Goal: Task Accomplishment & Management: Use online tool/utility

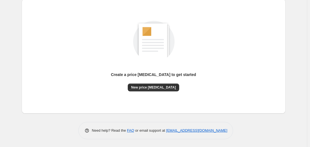
scroll to position [61, 0]
click at [146, 89] on span "New price change job" at bounding box center [153, 87] width 45 height 4
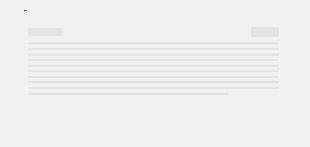
select select "percentage"
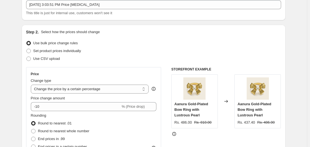
scroll to position [83, 0]
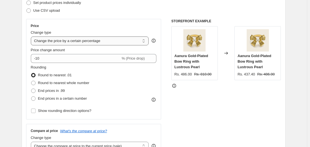
click at [139, 42] on select "Change the price to a certain amount Change the price by a certain amount Chang…" at bounding box center [90, 40] width 118 height 9
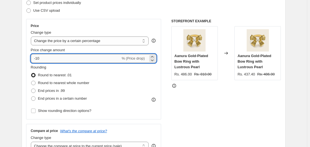
click at [66, 60] on input "-10" at bounding box center [76, 58] width 90 height 9
click at [37, 59] on input "-10" at bounding box center [76, 58] width 90 height 9
type input "1"
click at [152, 57] on icon at bounding box center [152, 60] width 6 height 6
click at [152, 61] on icon at bounding box center [152, 60] width 6 height 6
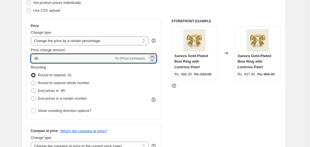
click at [153, 55] on icon at bounding box center [152, 57] width 6 height 6
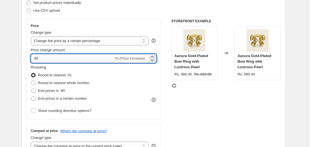
click at [37, 58] on input "40" at bounding box center [72, 58] width 83 height 9
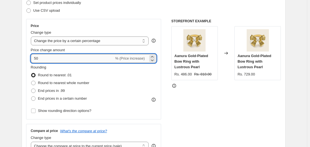
click at [37, 59] on input "50" at bounding box center [72, 58] width 83 height 9
type input "40"
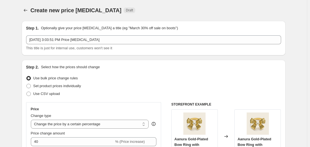
scroll to position [0, 0]
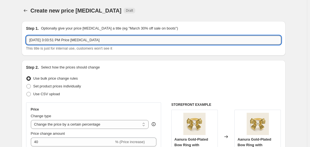
click at [116, 40] on input "[DATE] 3:03:51 PM Price [MEDICAL_DATA]" at bounding box center [153, 40] width 255 height 9
click at [117, 40] on input "[DATE] 3:03:51 PM Price [MEDICAL_DATA]" at bounding box center [153, 40] width 255 height 9
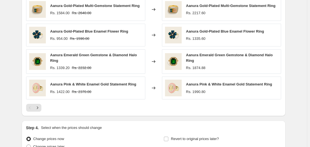
scroll to position [410, 0]
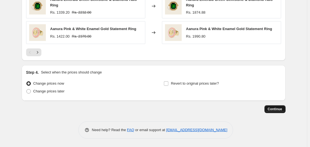
click at [269, 109] on button "Continue" at bounding box center [274, 109] width 21 height 8
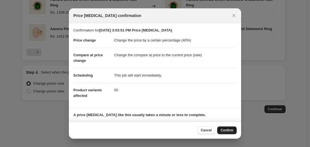
click at [225, 130] on span "Confirm" at bounding box center [226, 130] width 13 height 4
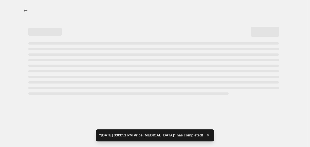
select select "percentage"
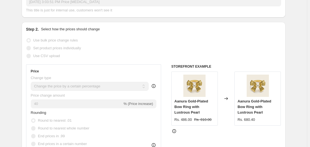
scroll to position [83, 0]
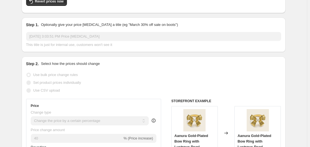
scroll to position [0, 0]
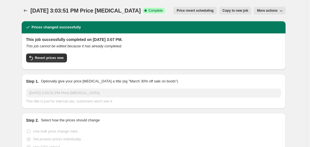
click at [271, 11] on span "More actions" at bounding box center [267, 10] width 21 height 4
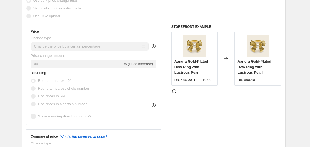
scroll to position [139, 0]
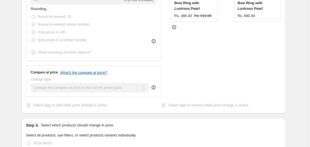
scroll to position [83, 0]
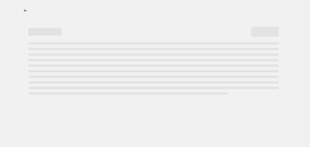
select select "percentage"
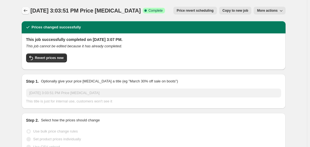
click at [25, 11] on icon "Price change jobs" at bounding box center [26, 11] width 6 height 6
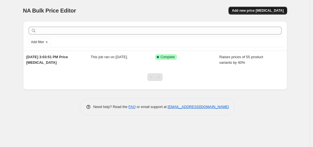
click at [257, 11] on span "Add new price [MEDICAL_DATA]" at bounding box center [257, 10] width 52 height 4
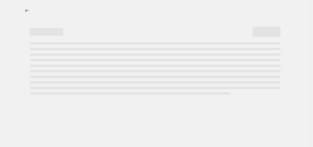
select select "percentage"
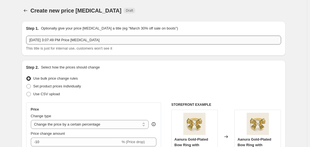
scroll to position [56, 0]
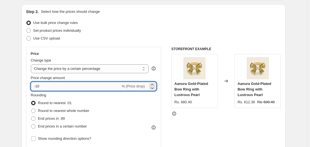
click at [40, 86] on input "-10" at bounding box center [76, 86] width 90 height 9
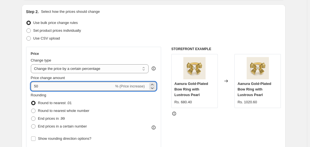
click at [44, 86] on input "50" at bounding box center [72, 86] width 83 height 9
type input "1"
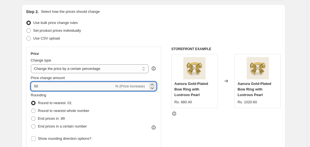
type input "5"
type input "40"
click at [43, 86] on input "40" at bounding box center [72, 86] width 83 height 9
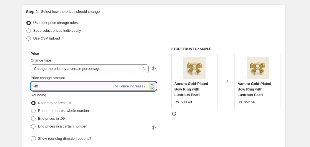
click at [43, 86] on input "40" at bounding box center [72, 86] width 83 height 9
type input "-40"
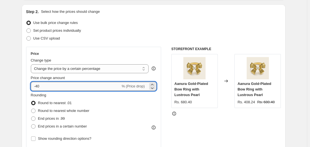
click at [49, 85] on input "-40" at bounding box center [76, 86] width 90 height 9
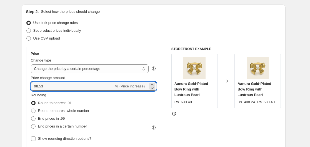
drag, startPoint x: 39, startPoint y: 86, endPoint x: 57, endPoint y: 86, distance: 18.9
click at [57, 86] on input "98.53" at bounding box center [72, 86] width 83 height 9
click at [44, 86] on input "98" at bounding box center [72, 86] width 83 height 9
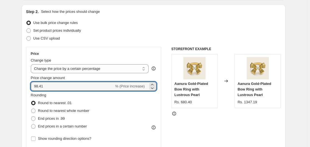
type input "98.41"
click at [52, 88] on input "98.41" at bounding box center [72, 86] width 83 height 9
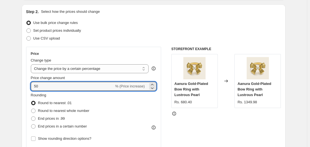
type input "50"
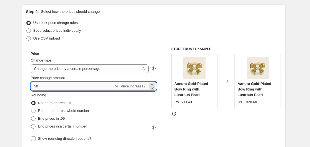
click at [55, 89] on input "50" at bounding box center [72, 86] width 83 height 9
click at [55, 85] on input "50" at bounding box center [72, 86] width 83 height 9
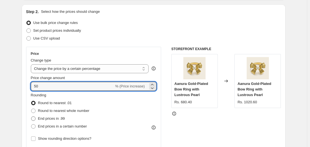
click at [35, 118] on span at bounding box center [33, 118] width 4 height 4
click at [31, 116] on input "End prices in .99" at bounding box center [31, 116] width 0 height 0
radio input "true"
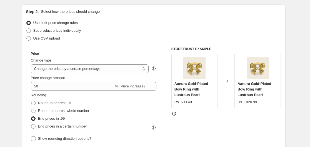
click at [34, 104] on span at bounding box center [33, 102] width 4 height 4
click at [31, 101] on input "Round to nearest .01" at bounding box center [31, 100] width 0 height 0
radio input "true"
click at [34, 117] on span at bounding box center [33, 118] width 4 height 4
click at [31, 116] on input "End prices in .99" at bounding box center [31, 116] width 0 height 0
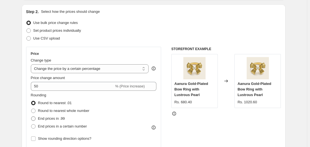
radio input "true"
click at [34, 110] on span at bounding box center [33, 110] width 4 height 4
click at [31, 109] on input "Round to nearest whole number" at bounding box center [31, 108] width 0 height 0
radio input "true"
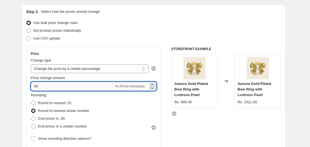
click at [46, 86] on input "50" at bounding box center [72, 86] width 83 height 9
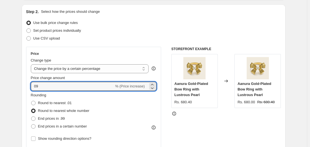
type input "0"
click at [45, 86] on input "98.53" at bounding box center [72, 86] width 83 height 9
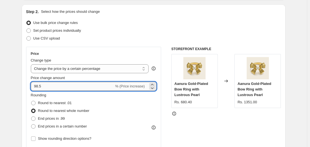
click at [42, 86] on input "98.5" at bounding box center [72, 86] width 83 height 9
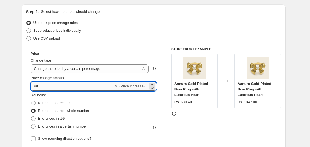
click at [42, 87] on input "98" at bounding box center [72, 86] width 83 height 9
type input "98.4"
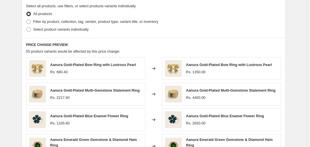
scroll to position [276, 0]
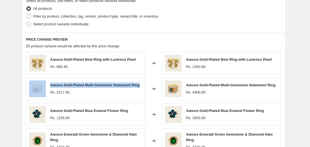
drag, startPoint x: 141, startPoint y: 86, endPoint x: 46, endPoint y: 86, distance: 94.9
click at [46, 86] on div "Aanura Gold-Plated Multi-Gemstone Statement Ring Rs. 2217.60" at bounding box center [85, 88] width 119 height 23
copy div "Aanura Gold-Plated Multi-Gemstone Statement Ring"
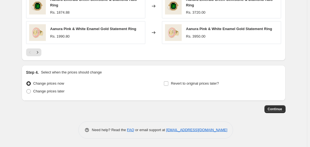
scroll to position [410, 0]
click at [274, 110] on span "Continue" at bounding box center [275, 109] width 14 height 4
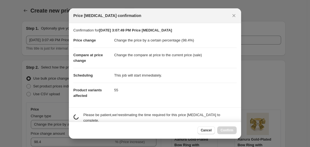
scroll to position [0, 0]
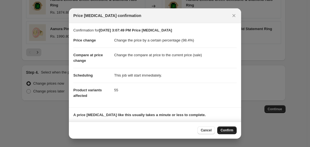
click at [222, 130] on span "Confirm" at bounding box center [226, 130] width 13 height 4
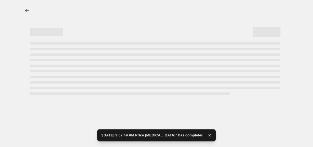
select select "percentage"
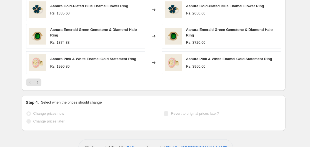
scroll to position [423, 0]
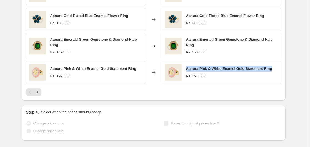
drag, startPoint x: 273, startPoint y: 69, endPoint x: 185, endPoint y: 71, distance: 87.2
click at [185, 71] on div "Aanura Pink & White Enamel Gold Statement Ring Rs. 3950.00" at bounding box center [221, 72] width 119 height 23
copy span "Aanura Pink & White Enamel Gold Statement Ring"
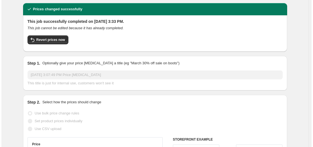
scroll to position [0, 0]
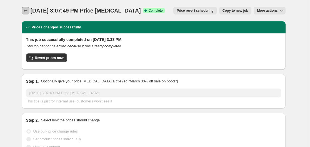
click at [25, 10] on icon "Price change jobs" at bounding box center [26, 11] width 6 height 6
